Goal: Task Accomplishment & Management: Complete application form

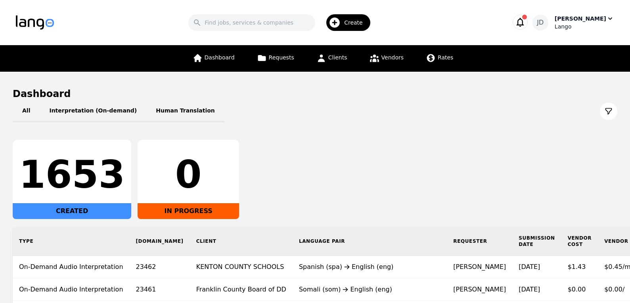
click at [575, 21] on div "[PERSON_NAME]" at bounding box center [581, 19] width 52 height 8
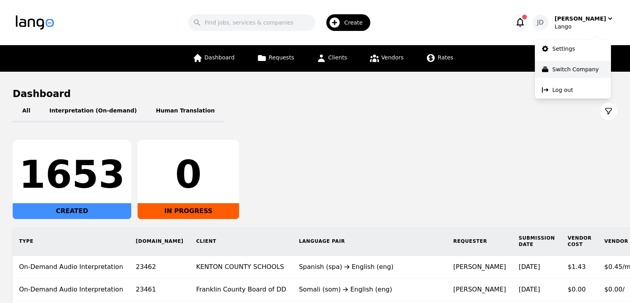
click at [567, 67] on p "Switch Company" at bounding box center [575, 69] width 46 height 8
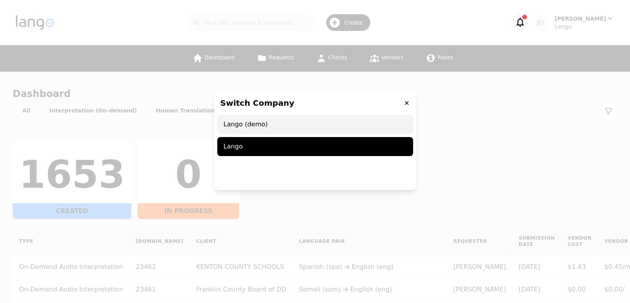
click at [278, 125] on span "Lango (demo)" at bounding box center [315, 124] width 196 height 19
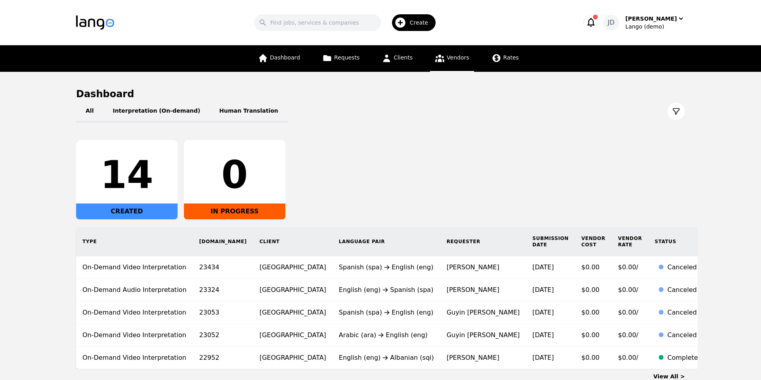
click at [459, 58] on span "Vendors" at bounding box center [458, 57] width 22 height 6
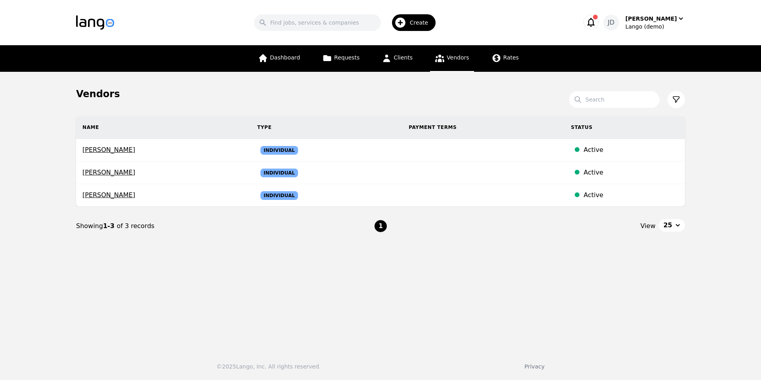
click at [414, 24] on span "Create" at bounding box center [422, 23] width 24 height 8
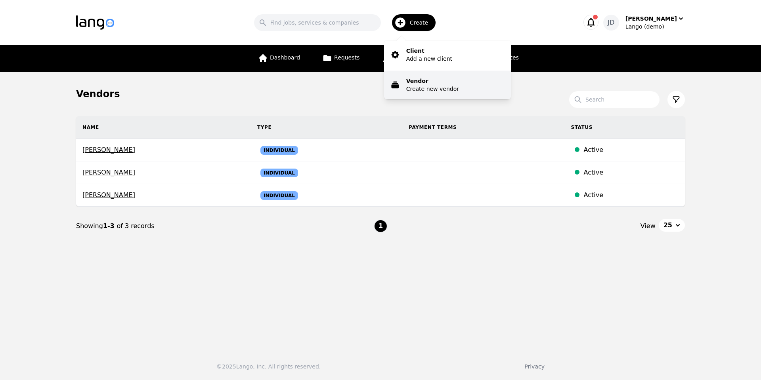
click at [435, 87] on p "Create new vendor" at bounding box center [432, 89] width 53 height 8
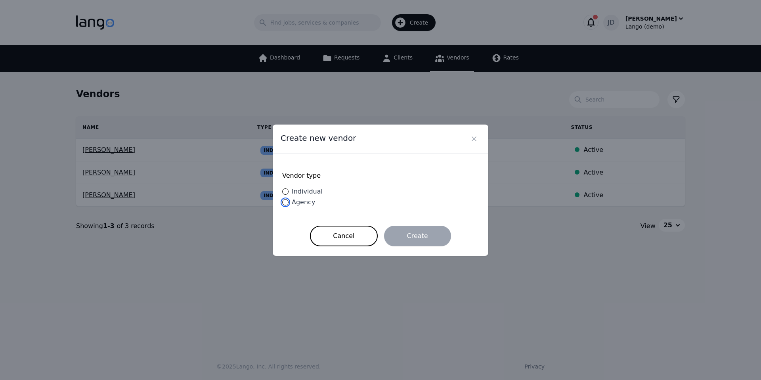
click at [286, 204] on input "Agency" at bounding box center [285, 202] width 6 height 6
radio input "true"
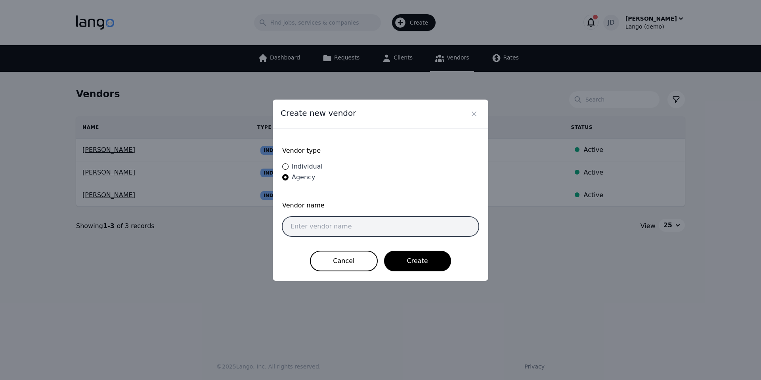
click at [343, 228] on input "text" at bounding box center [380, 227] width 197 height 20
click at [310, 228] on input "text" at bounding box center [380, 227] width 197 height 20
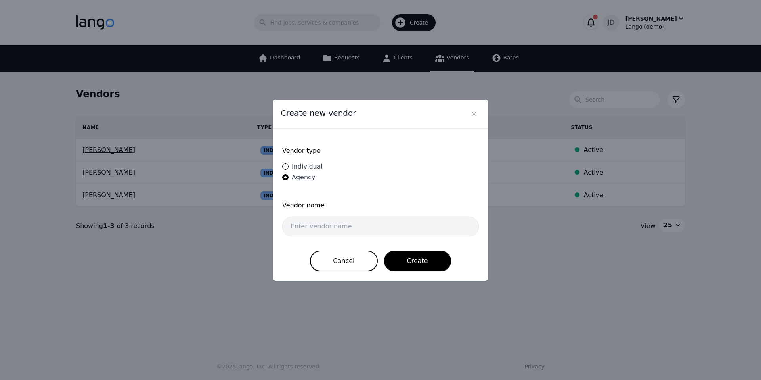
click at [448, 190] on div "Vendor type Individual Agency" at bounding box center [380, 164] width 197 height 53
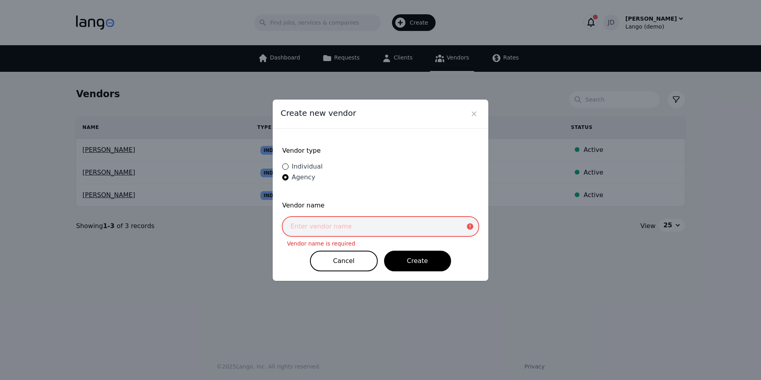
click at [322, 227] on input "text" at bounding box center [380, 227] width 197 height 20
type input "f"
click at [429, 180] on div "Vendor type Individual Agency" at bounding box center [380, 164] width 197 height 53
click at [353, 229] on input "text" at bounding box center [380, 227] width 197 height 20
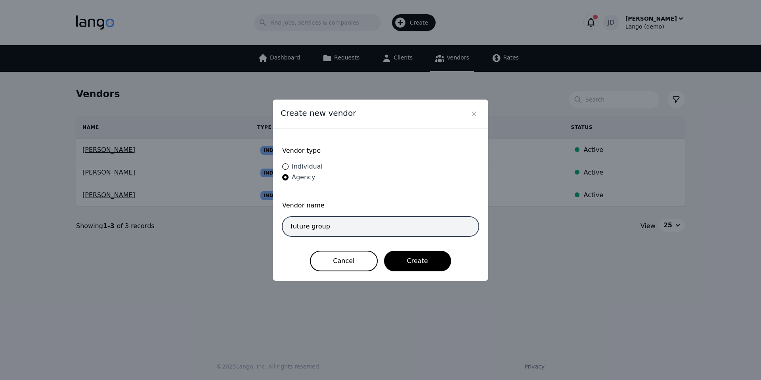
click at [293, 226] on input "future group" at bounding box center [380, 227] width 197 height 20
click at [314, 226] on input "Future group" at bounding box center [380, 227] width 197 height 20
type input "Future Group"
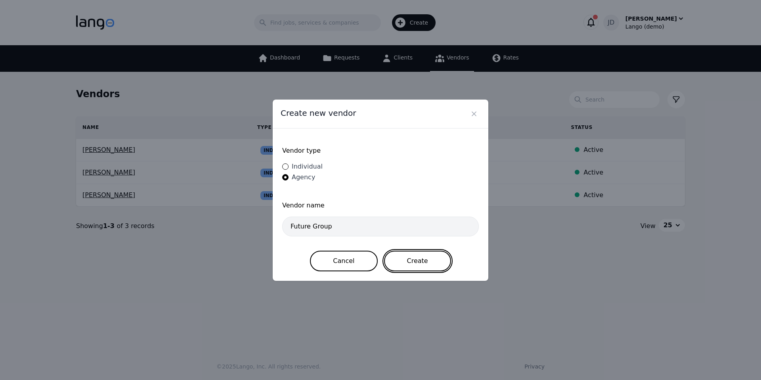
click at [416, 259] on button "Create" at bounding box center [417, 261] width 67 height 21
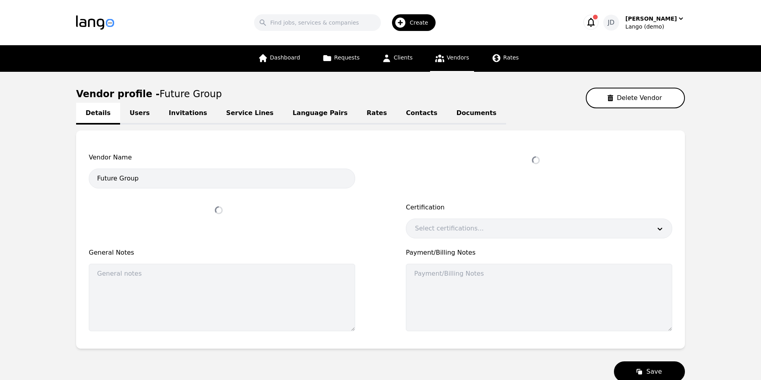
select select "active"
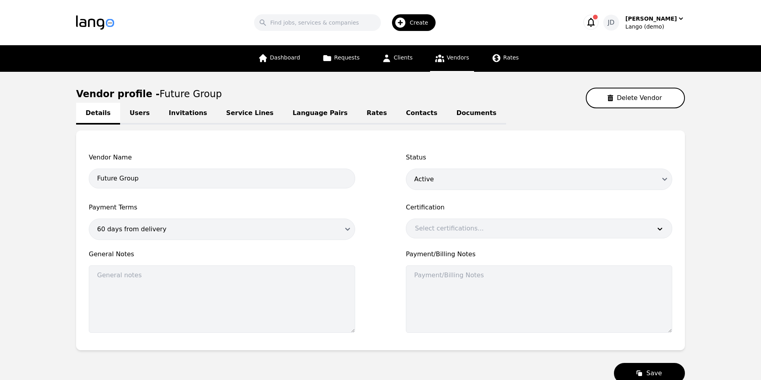
click at [45, 75] on main "Vendor profile - Future Group Delete Vendor Details Users Invitations Service L…" at bounding box center [380, 236] width 761 height 328
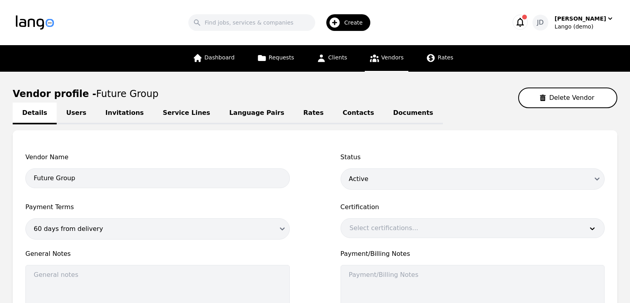
click at [115, 149] on div "Vendor Name Future Group Status Draft Active Disabled Payment Terms 60 days fro…" at bounding box center [315, 240] width 605 height 220
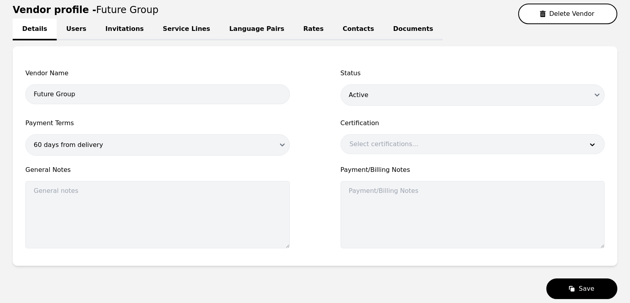
scroll to position [130, 0]
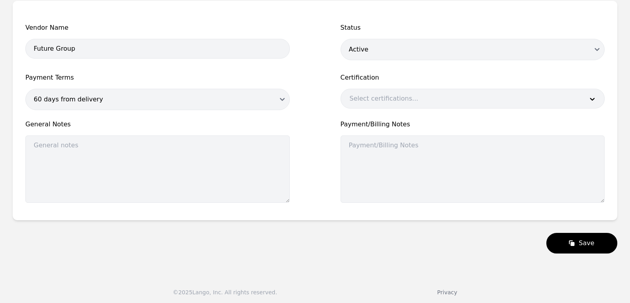
click at [204, 116] on div "Vendor Name Future Group Status Draft Active Disabled Payment Terms 60 days fro…" at bounding box center [314, 115] width 579 height 185
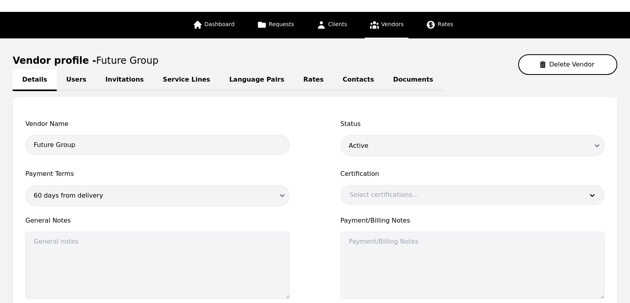
scroll to position [33, 0]
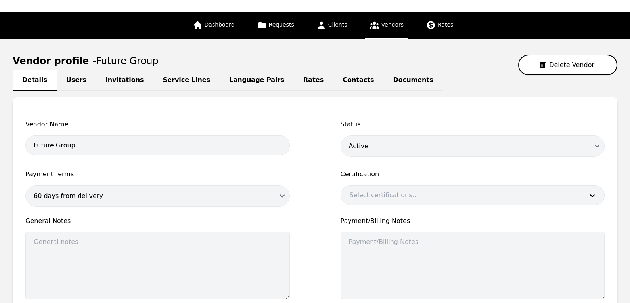
click at [119, 82] on link "Invitations" at bounding box center [124, 81] width 57 height 22
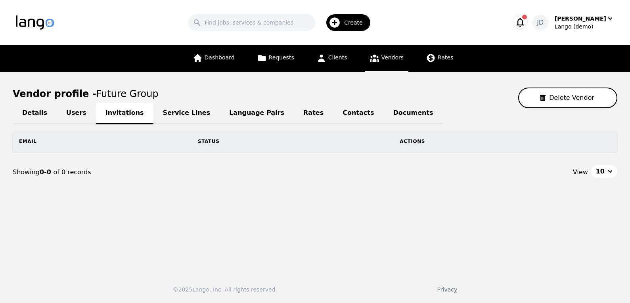
click at [72, 111] on link "Users" at bounding box center [76, 114] width 39 height 22
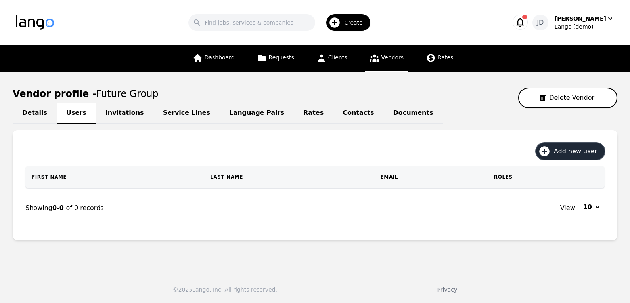
click at [571, 153] on span "Add new user" at bounding box center [578, 152] width 49 height 10
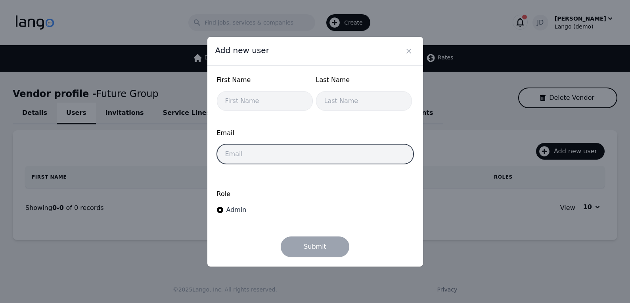
click at [256, 152] on input "email" at bounding box center [315, 154] width 197 height 20
paste input "[PERSON_NAME][EMAIL_ADDRESS][PERSON_NAME][DOMAIN_NAME]"
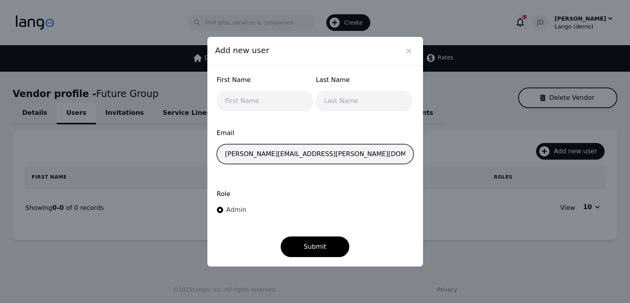
type input "[PERSON_NAME][EMAIL_ADDRESS][PERSON_NAME][DOMAIN_NAME]"
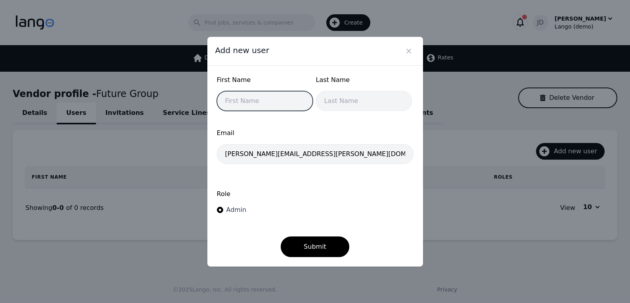
click at [253, 103] on input "text" at bounding box center [265, 101] width 96 height 20
type input "Sherif"
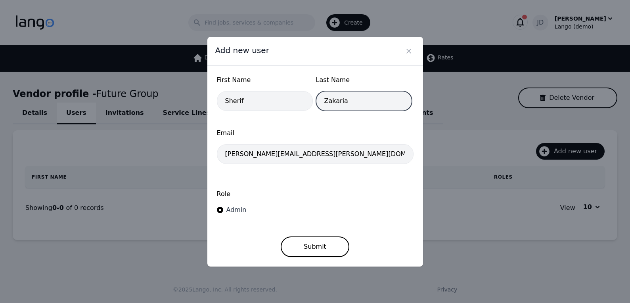
type input "Zakaria"
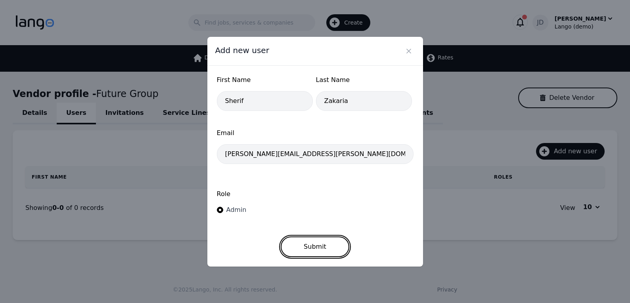
click at [320, 247] on button "Submit" at bounding box center [315, 247] width 69 height 21
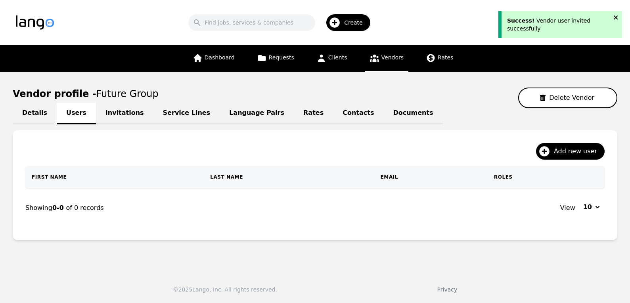
click at [617, 15] on icon "close" at bounding box center [616, 17] width 6 height 6
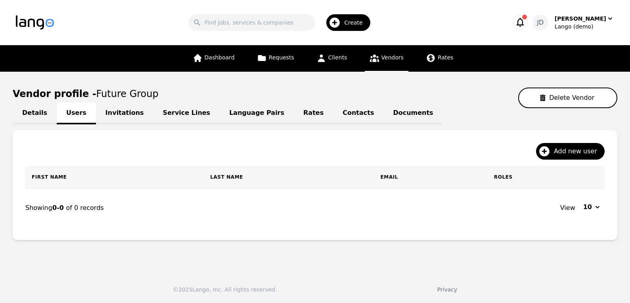
click at [157, 117] on link "Service Lines" at bounding box center [186, 114] width 67 height 22
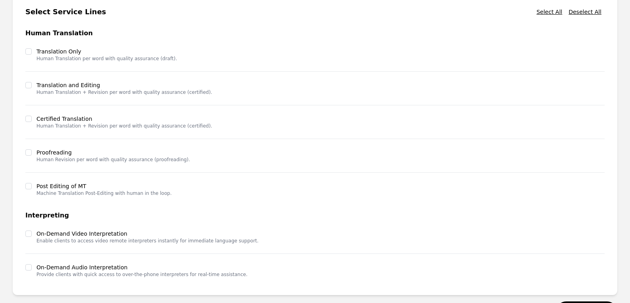
scroll to position [170, 0]
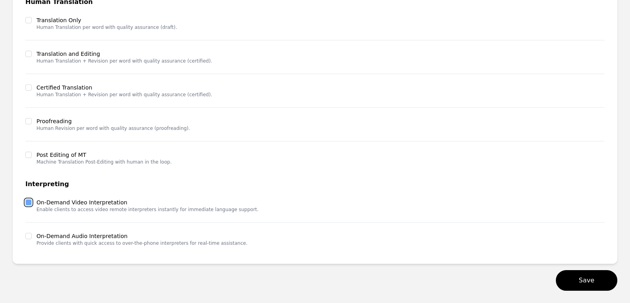
click at [31, 203] on input "checkbox" at bounding box center [28, 202] width 6 height 6
checkbox input "true"
click at [28, 236] on input "checkbox" at bounding box center [28, 236] width 6 height 6
checkbox input "true"
click at [595, 281] on button "Save" at bounding box center [586, 280] width 61 height 21
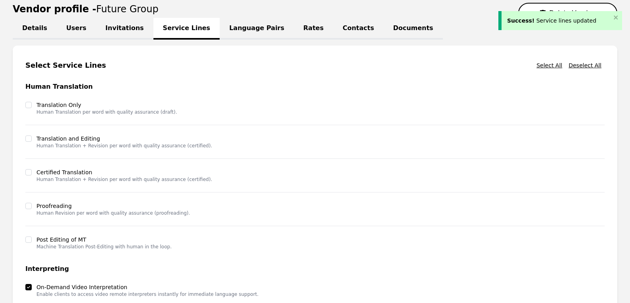
scroll to position [0, 0]
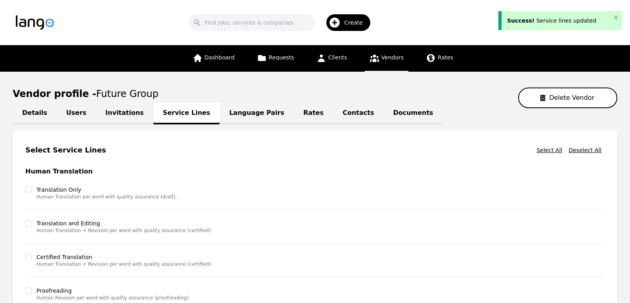
click at [237, 113] on link "Language Pairs" at bounding box center [257, 114] width 74 height 22
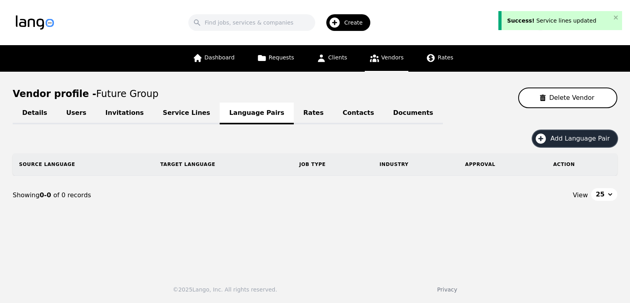
click at [589, 133] on button "Add Language Pair" at bounding box center [575, 138] width 85 height 17
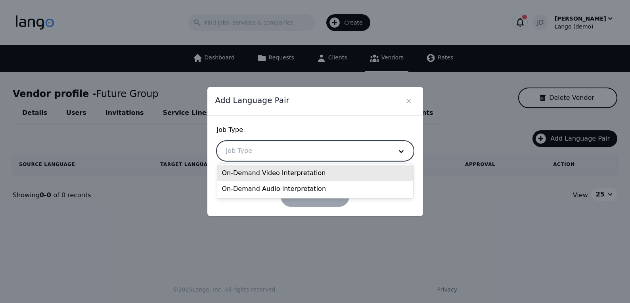
click at [316, 147] on div at bounding box center [303, 151] width 172 height 19
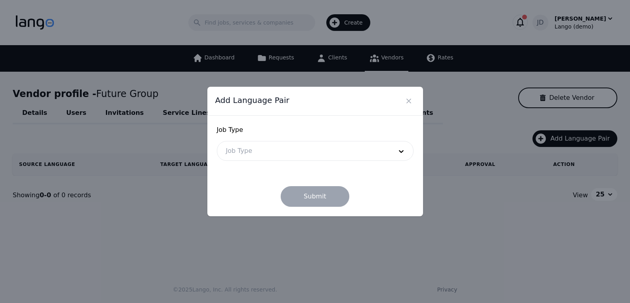
click at [460, 192] on div "Add Language Pair Job Type Job Type Submit" at bounding box center [315, 151] width 630 height 303
click at [344, 155] on div at bounding box center [303, 151] width 172 height 19
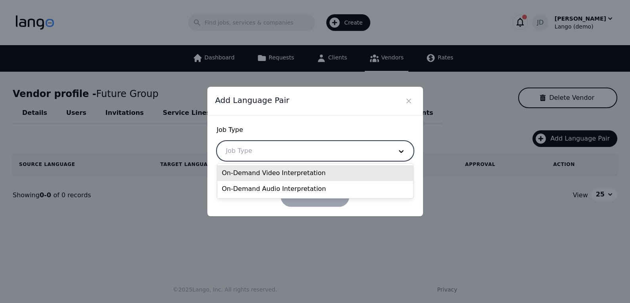
click at [338, 172] on div "On-Demand Video Interpretation" at bounding box center [315, 173] width 196 height 16
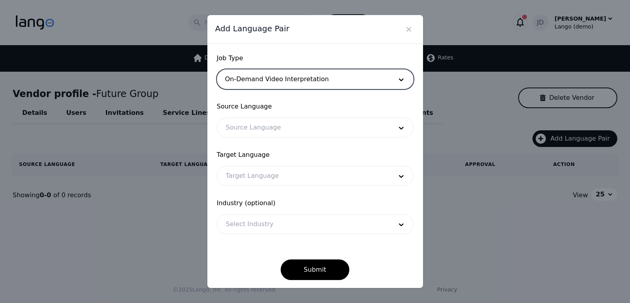
click at [345, 126] on div at bounding box center [303, 127] width 172 height 19
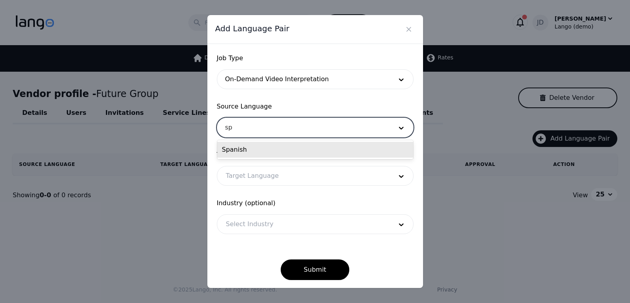
type input "spa"
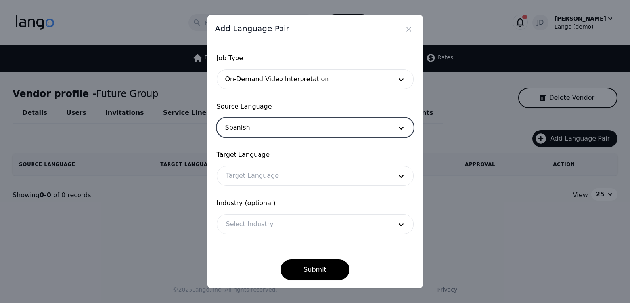
click at [270, 131] on div at bounding box center [303, 127] width 172 height 19
click at [237, 129] on div at bounding box center [303, 127] width 172 height 19
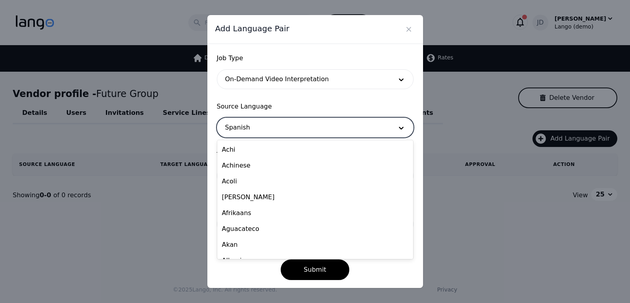
click at [237, 129] on div at bounding box center [303, 127] width 172 height 19
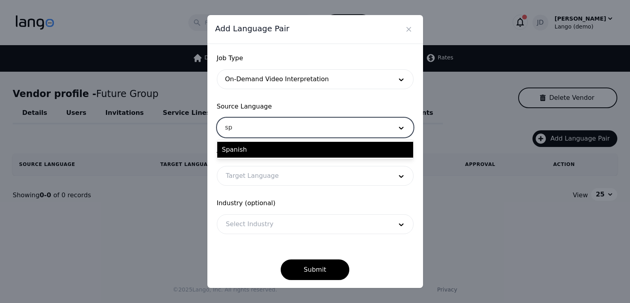
type input "s"
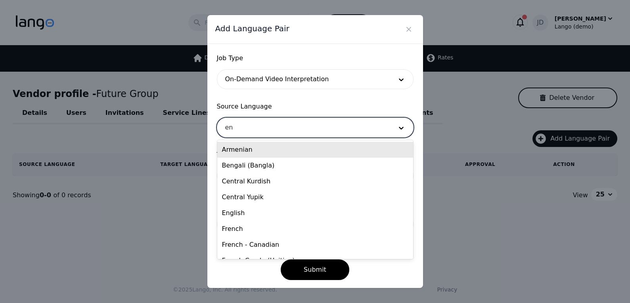
type input "eng"
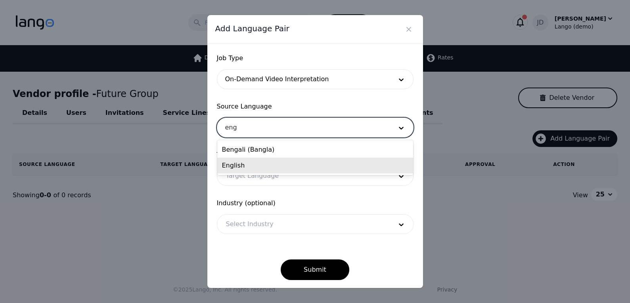
click at [226, 163] on div "English" at bounding box center [315, 166] width 196 height 16
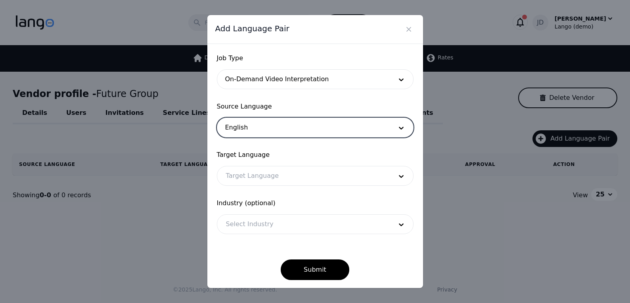
click at [256, 180] on div at bounding box center [303, 176] width 172 height 19
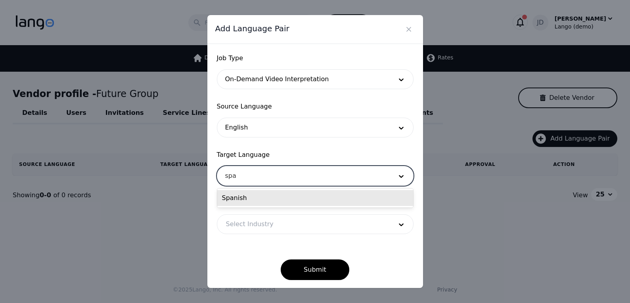
type input "span"
click at [256, 201] on div "Spanish" at bounding box center [315, 198] width 196 height 16
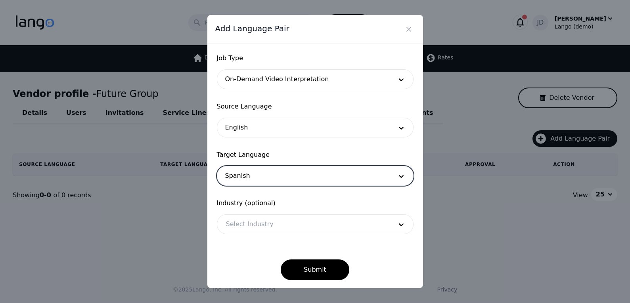
scroll to position [2, 0]
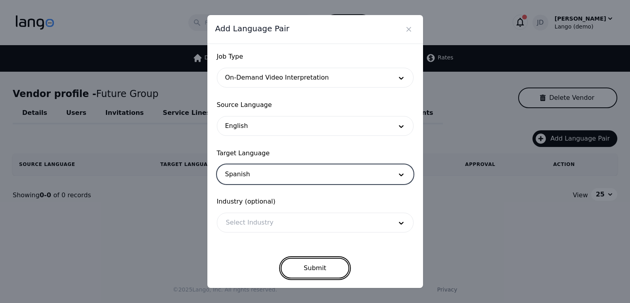
click at [303, 272] on button "Submit" at bounding box center [315, 268] width 69 height 21
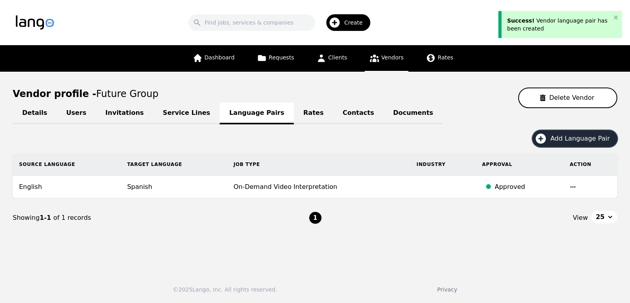
click at [582, 140] on span "Add Language Pair" at bounding box center [582, 139] width 65 height 10
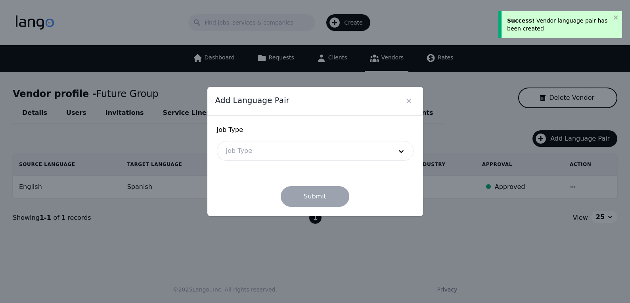
click at [260, 150] on div at bounding box center [303, 151] width 172 height 19
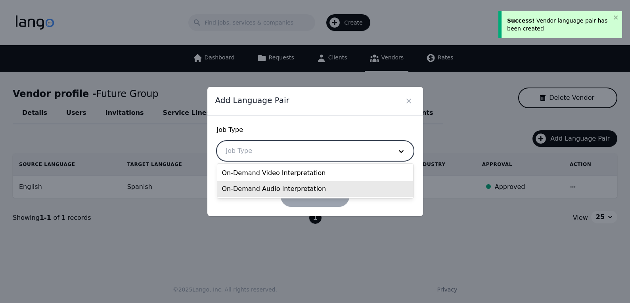
click at [252, 188] on div "On-Demand Audio Interpretation" at bounding box center [315, 189] width 196 height 16
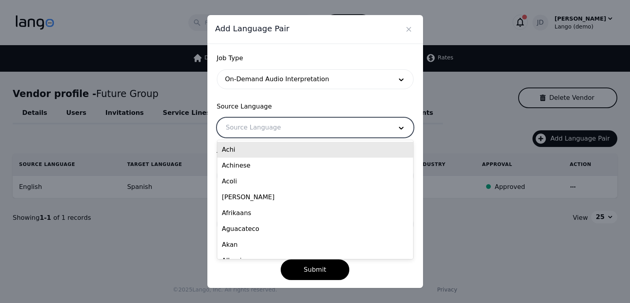
click at [246, 124] on div at bounding box center [303, 127] width 172 height 19
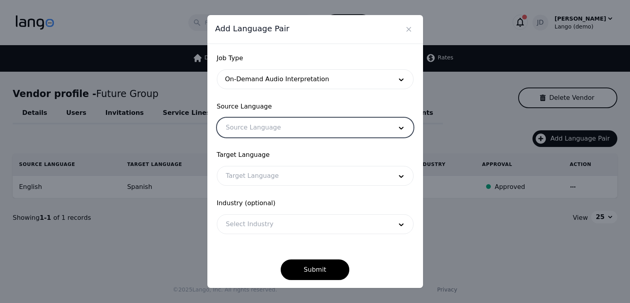
click at [241, 128] on div at bounding box center [303, 127] width 172 height 19
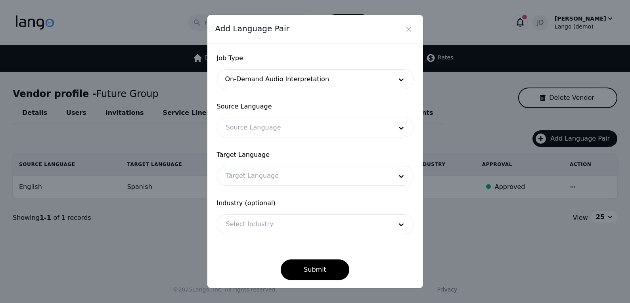
click at [328, 94] on form "Job Type On-Demand Audio Interpretation Source Language Source Language Target …" at bounding box center [315, 167] width 197 height 227
click at [254, 128] on div at bounding box center [303, 127] width 172 height 19
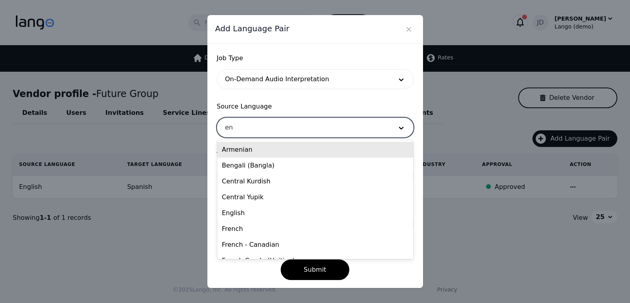
type input "eng"
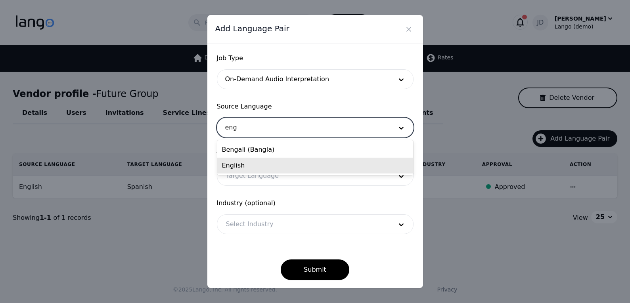
click at [246, 162] on div "English" at bounding box center [315, 166] width 196 height 16
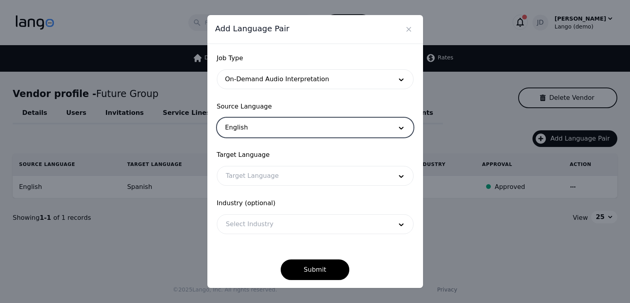
click at [261, 173] on div at bounding box center [303, 176] width 172 height 19
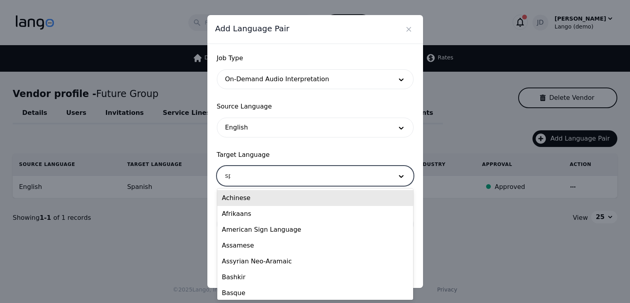
type input "span"
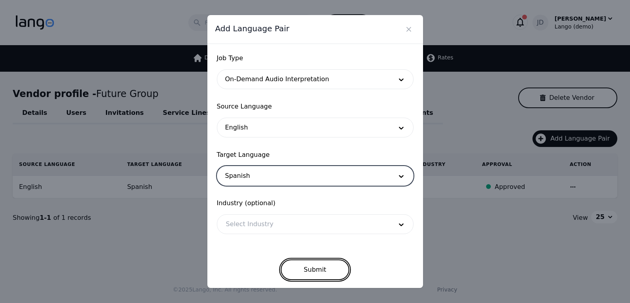
click at [307, 263] on button "Submit" at bounding box center [315, 270] width 69 height 21
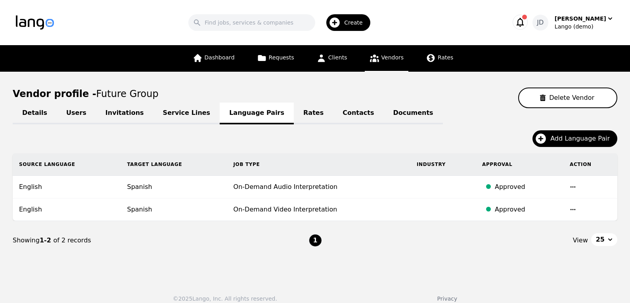
click at [452, 97] on div "Vendor profile - Future Group Delete Vendor" at bounding box center [315, 98] width 605 height 21
click at [335, 62] on link "Clients" at bounding box center [332, 58] width 40 height 27
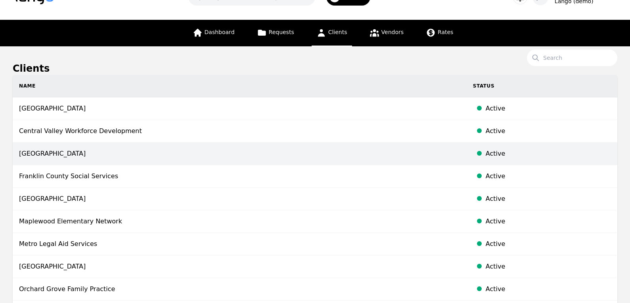
scroll to position [24, 0]
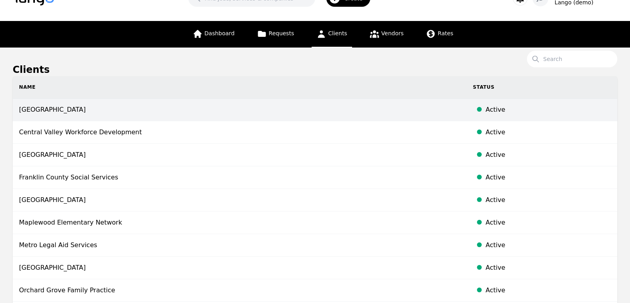
click at [107, 113] on td "[GEOGRAPHIC_DATA]" at bounding box center [240, 110] width 454 height 23
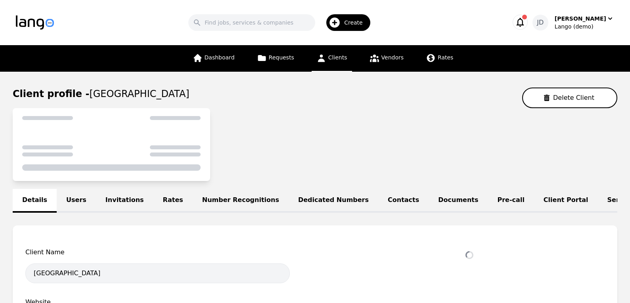
select select "active"
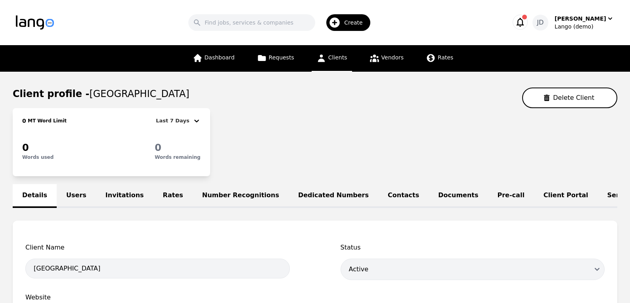
scroll to position [1, 0]
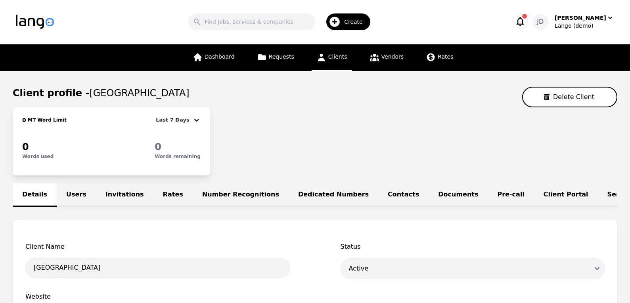
click at [64, 197] on link "Users" at bounding box center [76, 196] width 39 height 24
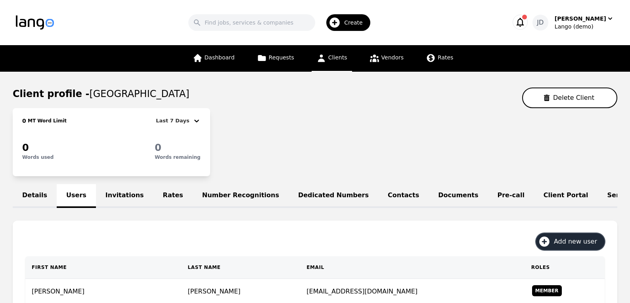
click at [569, 240] on span "Add new user" at bounding box center [578, 242] width 49 height 10
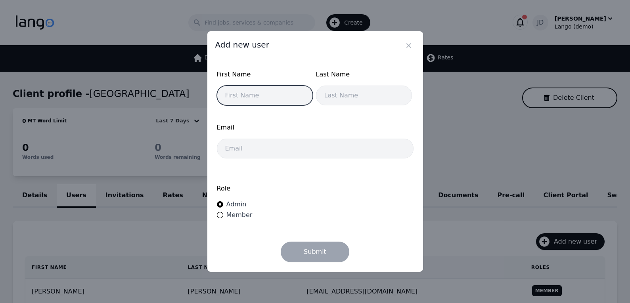
click at [275, 98] on input "text" at bounding box center [265, 96] width 96 height 20
type input "[PERSON_NAME]"
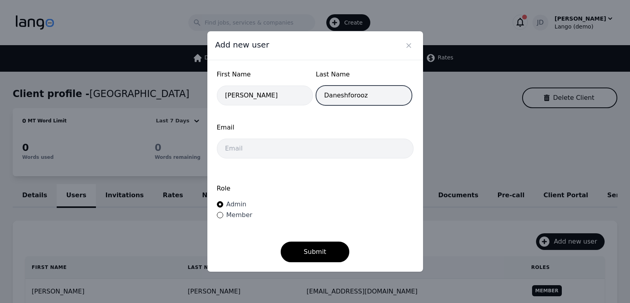
type input "Daneshforooz"
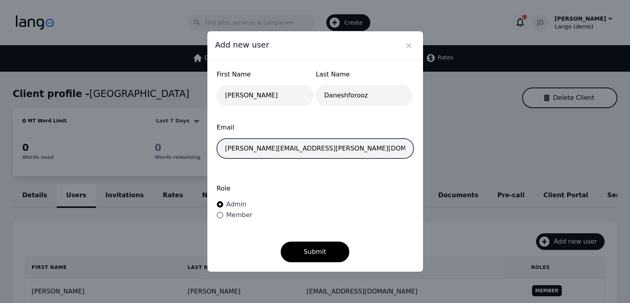
type input "[PERSON_NAME][EMAIL_ADDRESS][PERSON_NAME][DOMAIN_NAME]"
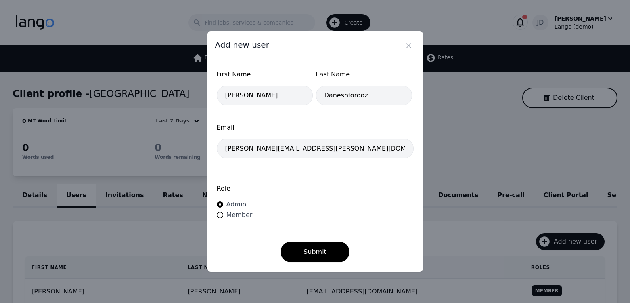
click at [399, 191] on label "Role" at bounding box center [315, 189] width 197 height 10
click at [309, 256] on button "Submit" at bounding box center [315, 252] width 69 height 21
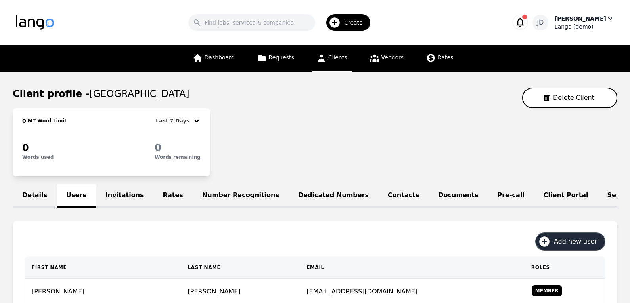
click at [563, 26] on div "Lango (demo)" at bounding box center [584, 27] width 59 height 8
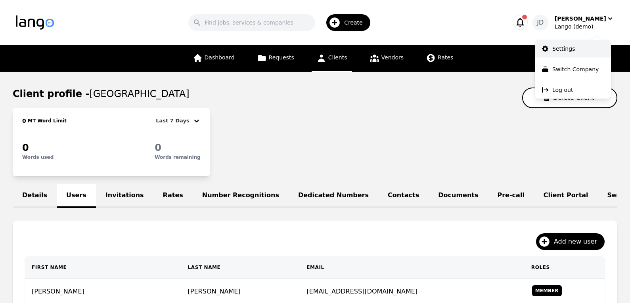
click at [571, 48] on p "Settings" at bounding box center [563, 49] width 23 height 8
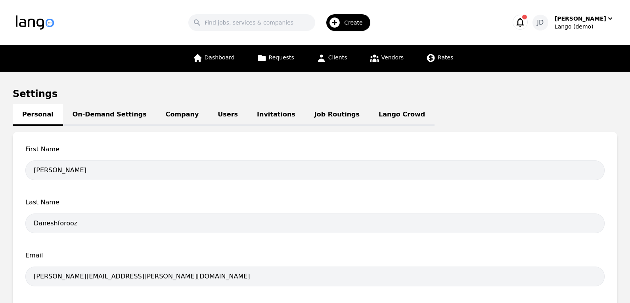
click at [217, 115] on link "Users" at bounding box center [227, 115] width 39 height 22
